Goal: Task Accomplishment & Management: Use online tool/utility

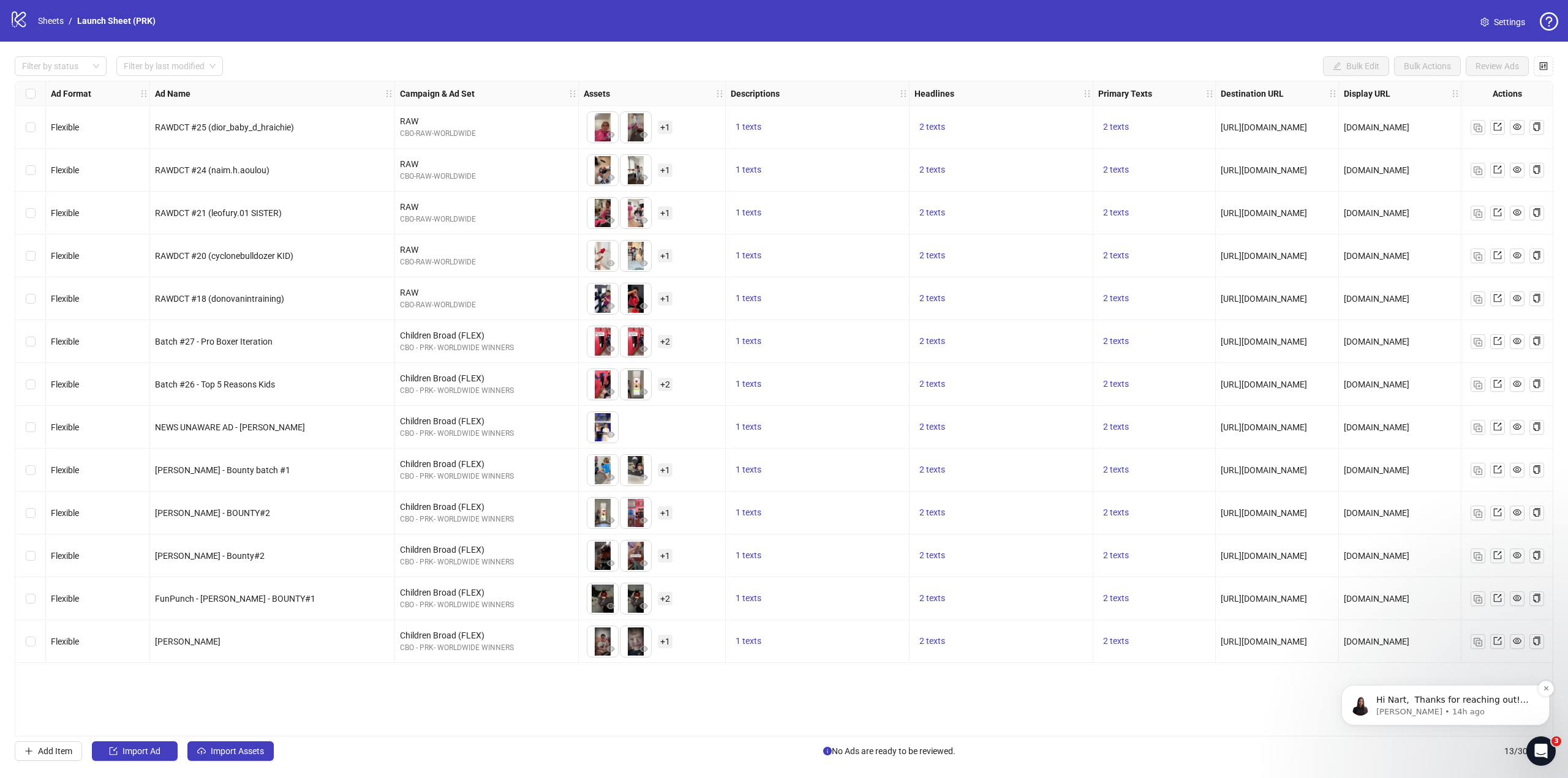
click at [1426, 714] on p "[PERSON_NAME] • 14h ago" at bounding box center [1455, 712] width 158 height 11
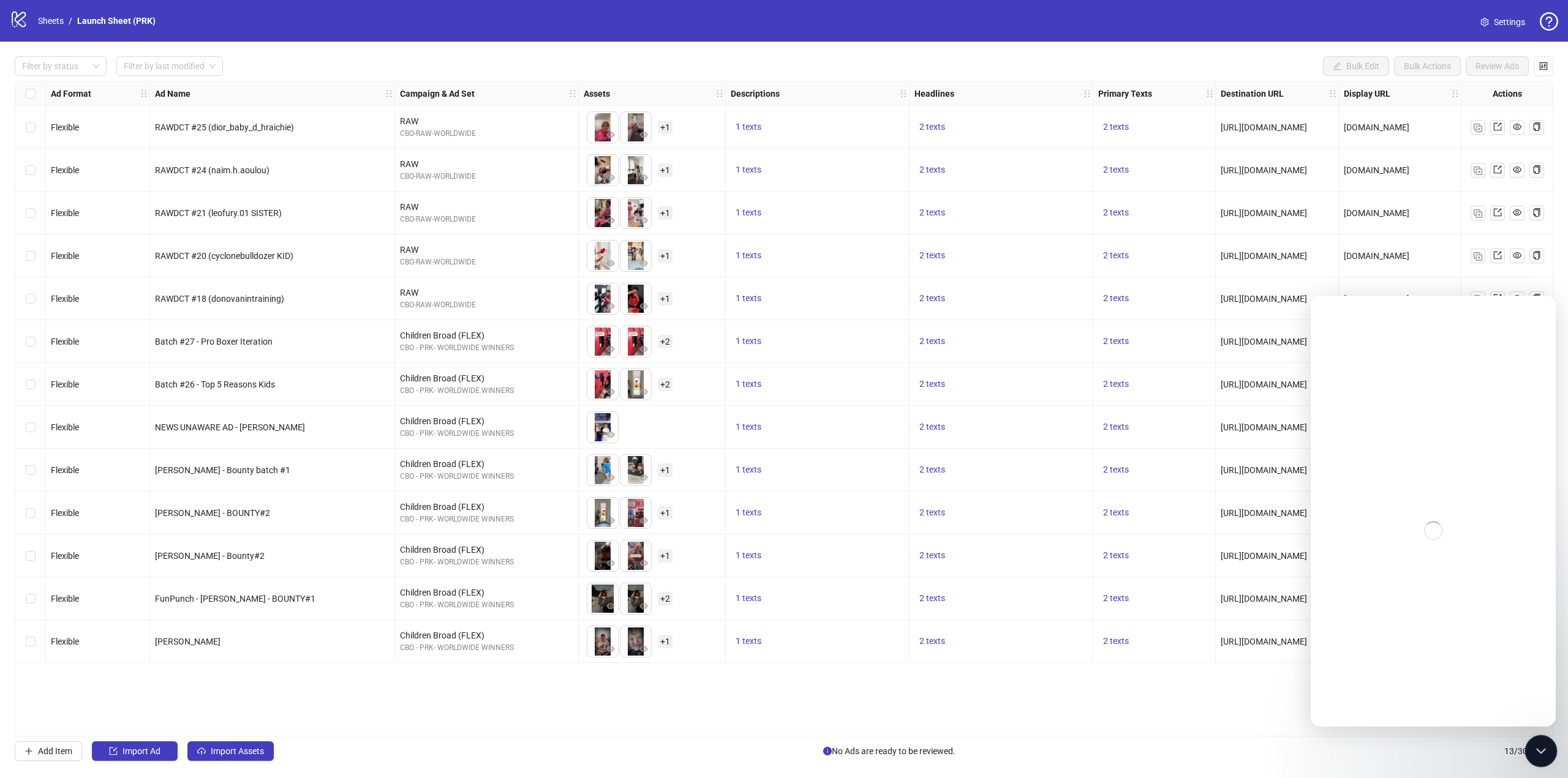
click at [1552, 756] on div "Close Intercom Messenger" at bounding box center [1539, 749] width 29 height 29
click at [1547, 738] on div "Close Intercom Messenger" at bounding box center [1539, 749] width 29 height 29
click at [937, 716] on div "Ad Format Ad Name Campaign & Ad Set Assets Descriptions Headlines Primary Texts…" at bounding box center [784, 409] width 1538 height 656
click at [1532, 751] on div "Close Intercom Messenger" at bounding box center [1541, 751] width 29 height 29
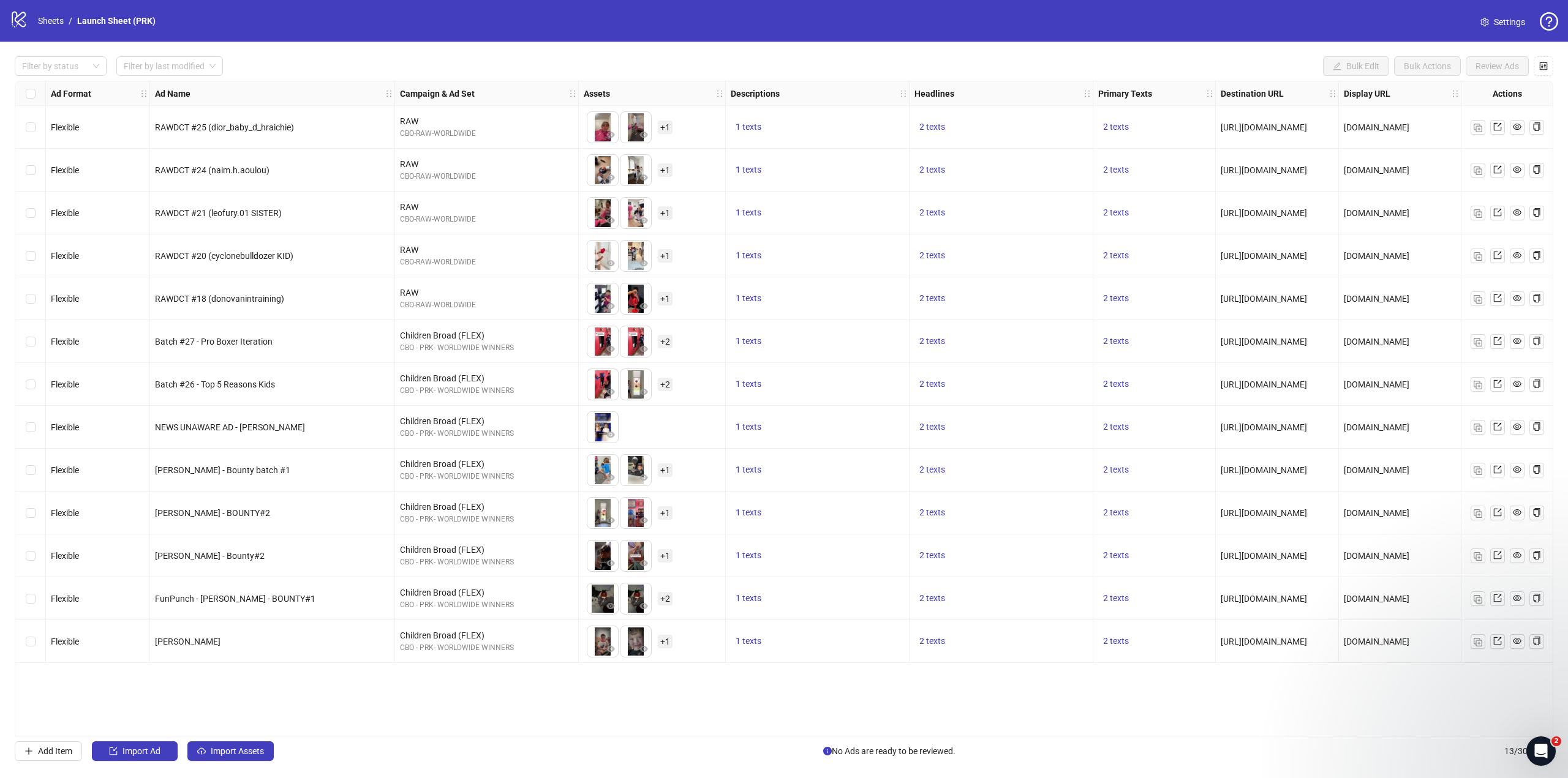
click at [1249, 63] on div "Filter by status Filter by last modified Bulk Edit Bulk Actions Review Ads" at bounding box center [784, 66] width 1538 height 20
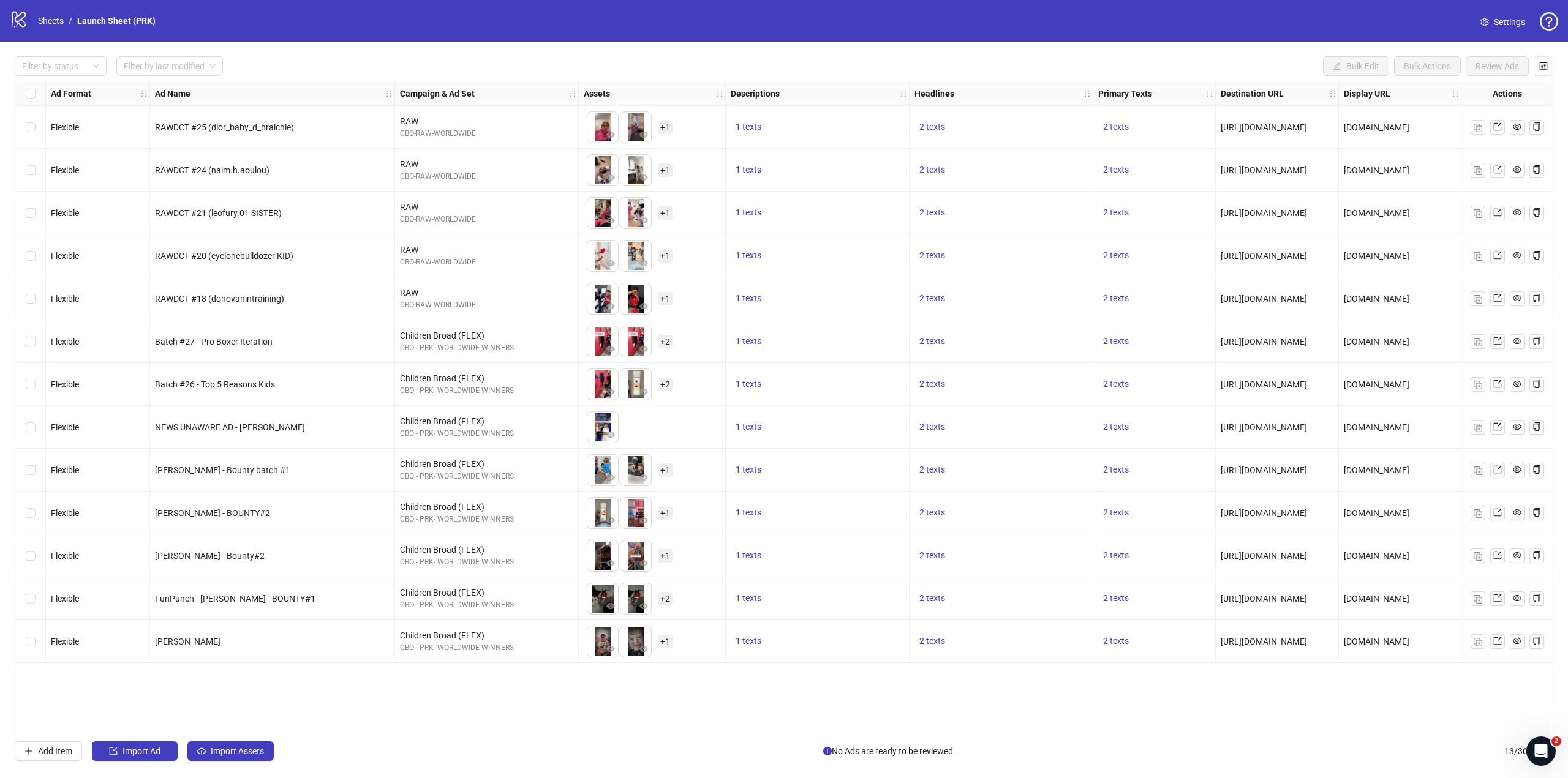
click at [456, 48] on div "Filter by status Filter by last modified Bulk Edit Bulk Actions Review Ads Ad F…" at bounding box center [784, 409] width 1568 height 734
click at [405, 668] on div "Ad Format Ad Name Campaign & Ad Set Assets Descriptions Headlines Primary Texts…" at bounding box center [784, 409] width 1538 height 656
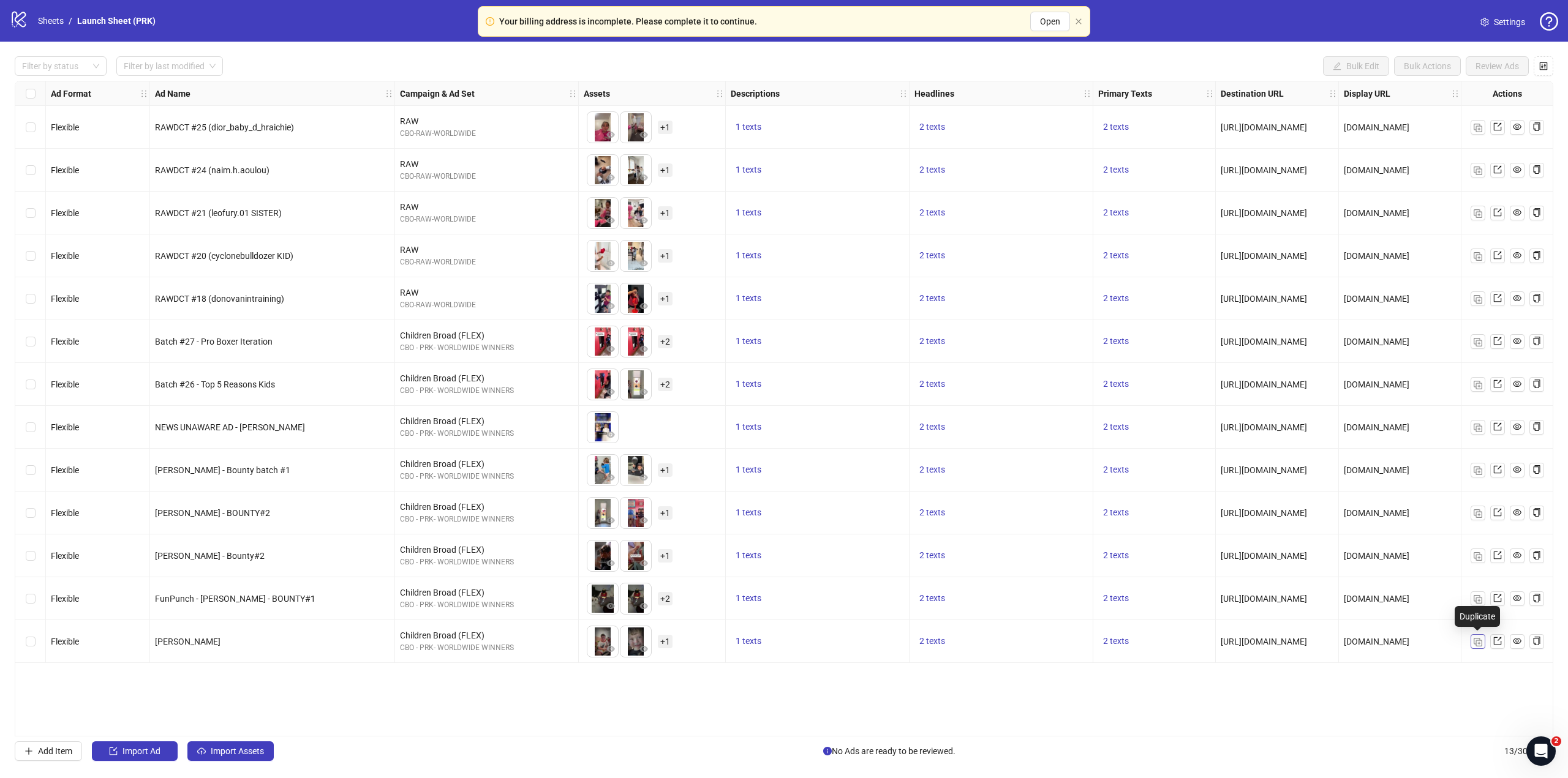
click at [1480, 638] on img "button" at bounding box center [1478, 642] width 9 height 9
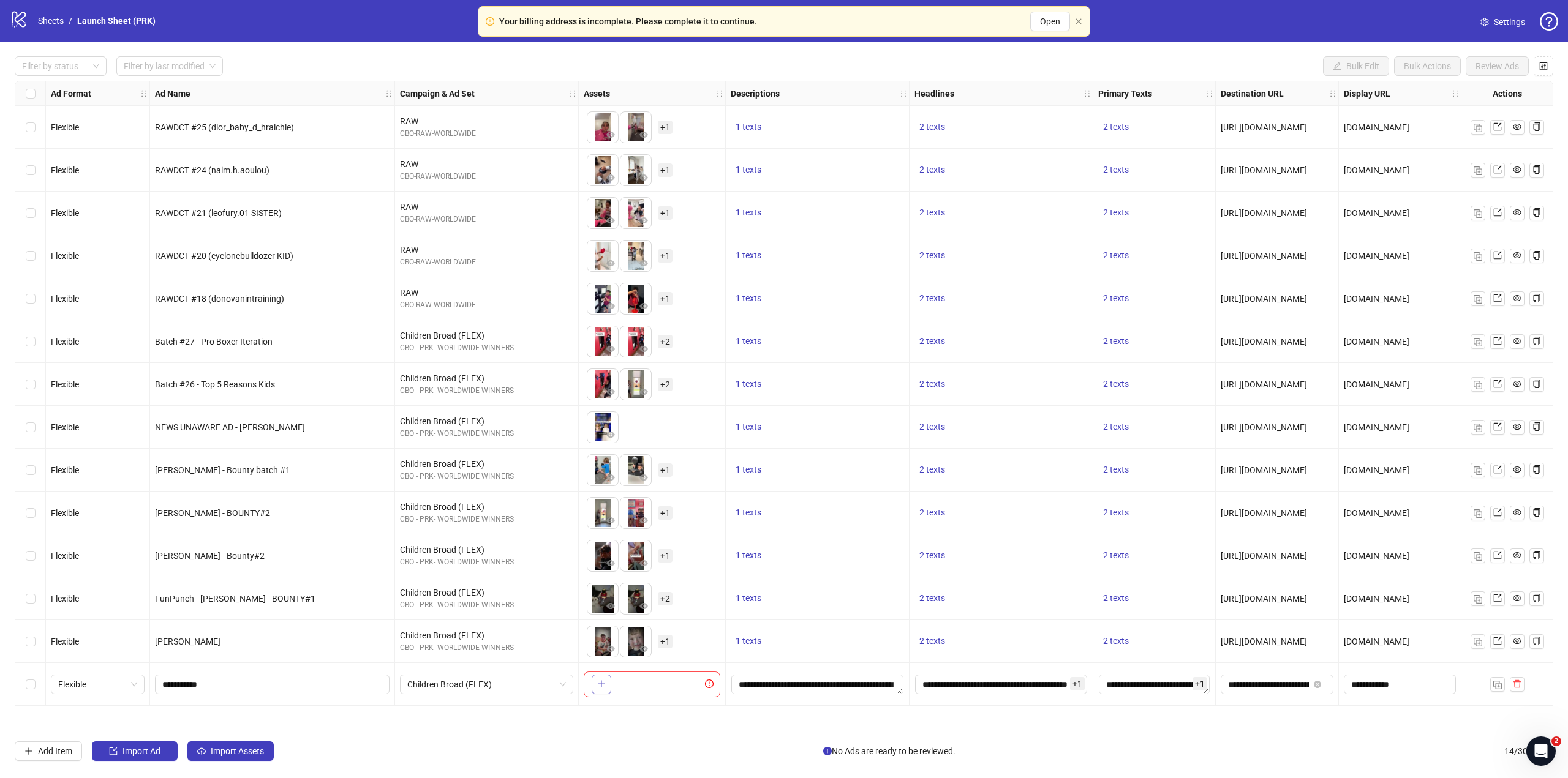
click at [608, 681] on button "button" at bounding box center [601, 685] width 20 height 20
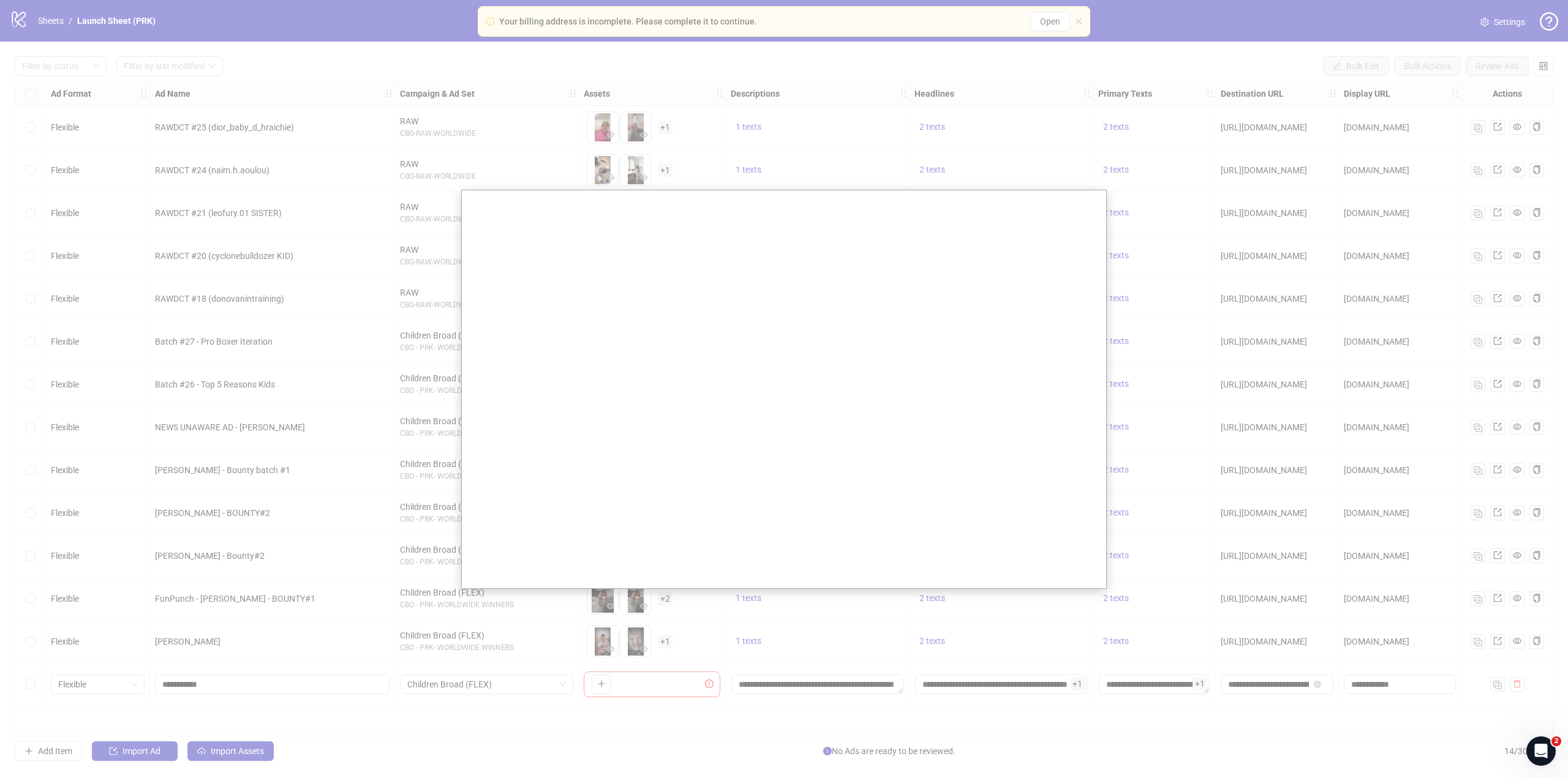
click at [426, 396] on div at bounding box center [784, 389] width 1568 height 778
